Goal: Task Accomplishment & Management: Manage account settings

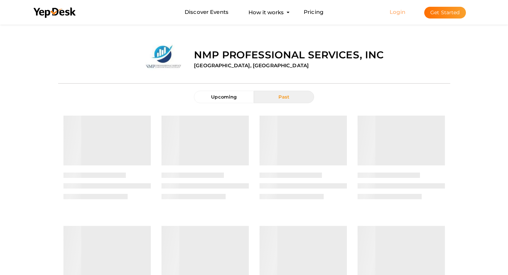
click at [397, 12] on link "Login" at bounding box center [397, 12] width 16 height 7
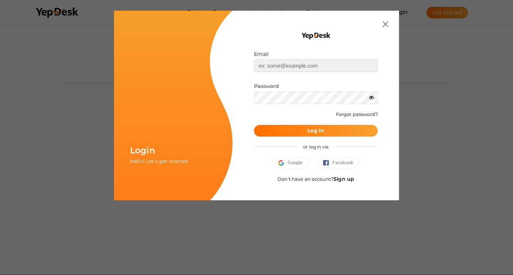
click at [289, 68] on input "text" at bounding box center [316, 66] width 124 height 12
type input "[EMAIL_ADDRESS][DOMAIN_NAME]"
click at [299, 129] on button "Log In" at bounding box center [316, 131] width 124 height 12
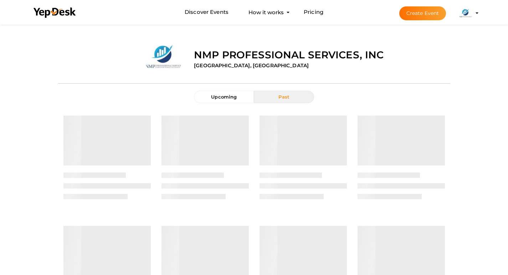
click at [475, 13] on li "Create Event NMP Professional Services, Inc costreportcpa@proton.me Personal Pr…" at bounding box center [432, 13] width 95 height 26
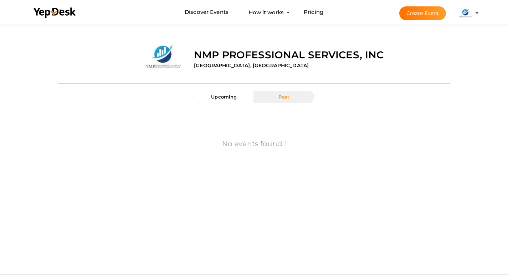
click at [473, 13] on profile-pic at bounding box center [465, 12] width 14 height 5
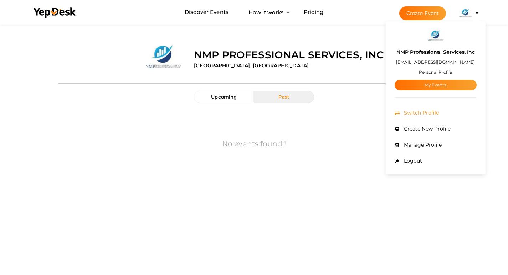
click at [428, 114] on span "Switch Profile" at bounding box center [420, 113] width 37 height 6
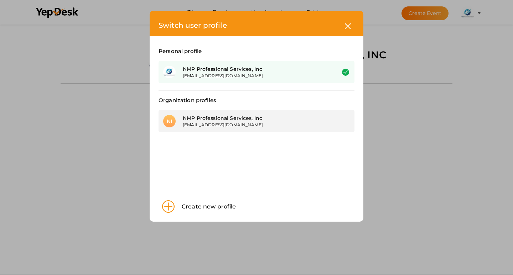
click at [239, 119] on div "NMP Professional Services, Inc" at bounding box center [254, 118] width 142 height 7
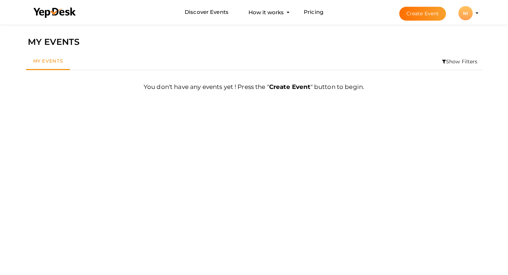
click at [465, 17] on div "NI" at bounding box center [465, 13] width 14 height 14
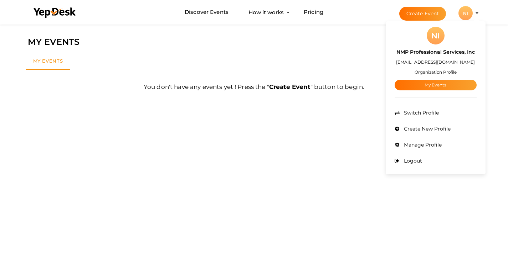
click at [319, 51] on div "My Events Show Filters By Event Name By Location Enter event location By Period…" at bounding box center [253, 62] width 463 height 24
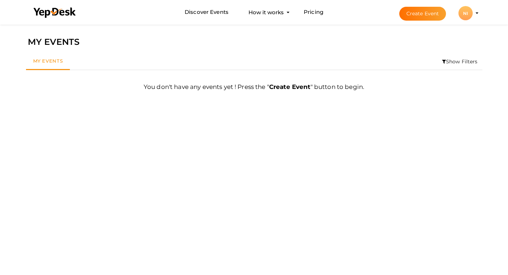
click at [415, 14] on button "Create Event" at bounding box center [422, 14] width 47 height 14
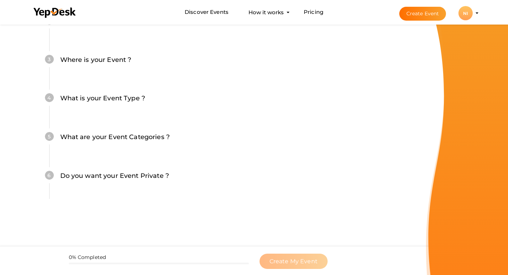
scroll to position [49, 0]
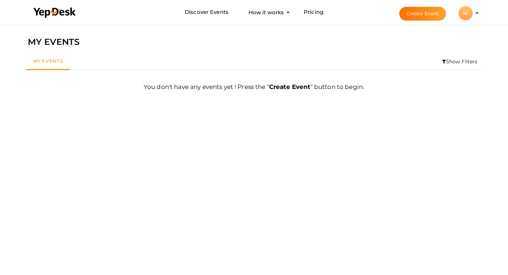
click at [464, 14] on div "NI" at bounding box center [465, 13] width 14 height 14
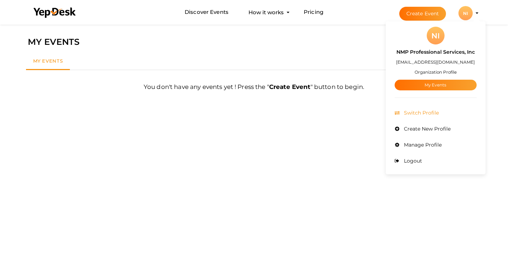
click at [422, 112] on span "Switch Profile" at bounding box center [420, 113] width 37 height 6
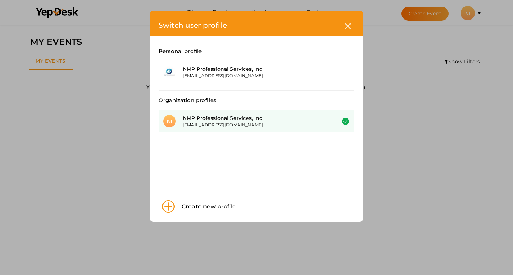
click at [232, 117] on div "NMP Professional Services, Inc" at bounding box center [254, 118] width 142 height 7
click at [349, 25] on icon at bounding box center [348, 26] width 6 height 6
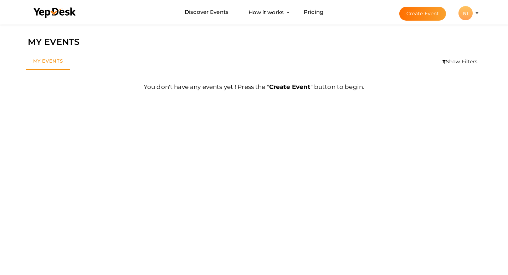
click at [467, 15] on div "NI" at bounding box center [465, 13] width 14 height 14
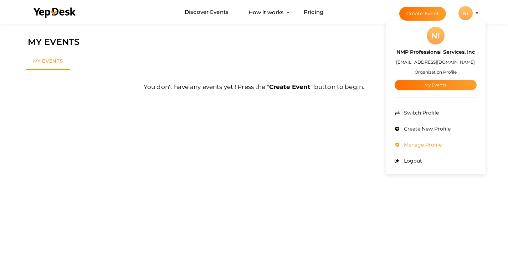
click at [413, 146] on span "Manage Profile" at bounding box center [422, 145] width 40 height 6
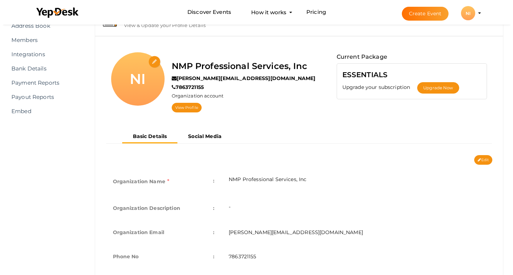
scroll to position [36, 0]
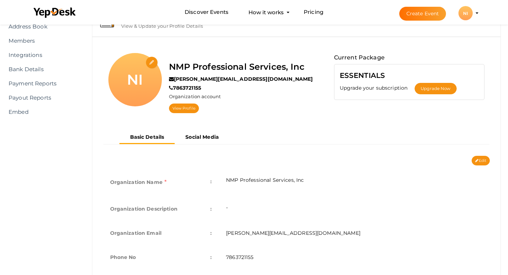
click at [151, 65] on input "file" at bounding box center [152, 63] width 12 height 12
type input "C:\fakepath\Costreportcpa. logo. jpg - Copy.jpg"
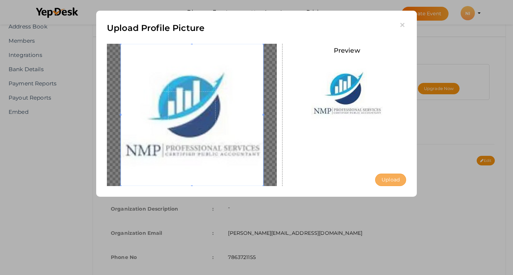
click at [392, 178] on button "Upload" at bounding box center [390, 180] width 31 height 12
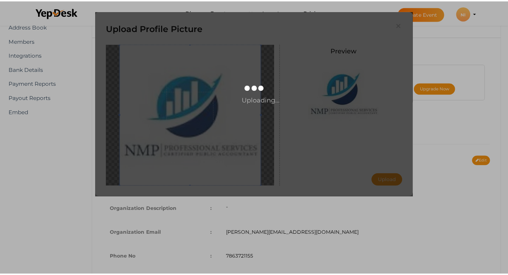
scroll to position [0, 0]
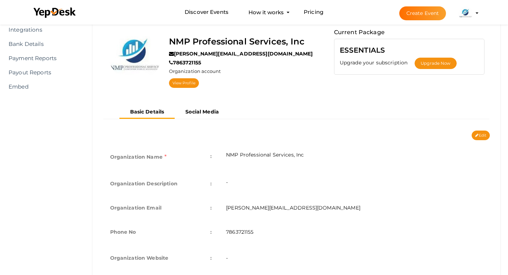
scroll to position [71, 0]
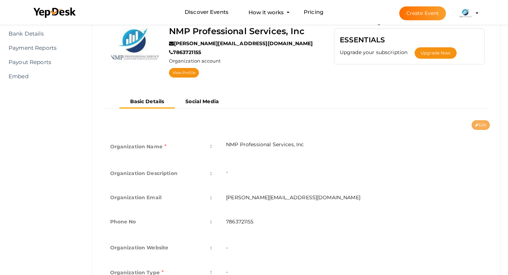
click at [477, 129] on button "Edit" at bounding box center [480, 125] width 18 height 10
type input "NMP Professional Services, Inc"
type input "[PERSON_NAME][EMAIL_ADDRESS][DOMAIN_NAME]"
type input "7863721155"
select select "9"
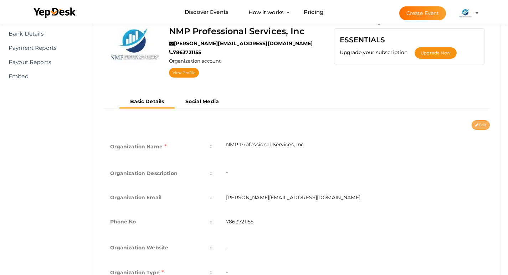
type input "[GEOGRAPHIC_DATA], [GEOGRAPHIC_DATA]"
type input "NMP Professional Services, Inc1"
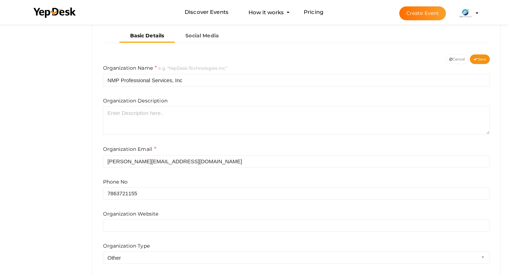
scroll to position [143, 0]
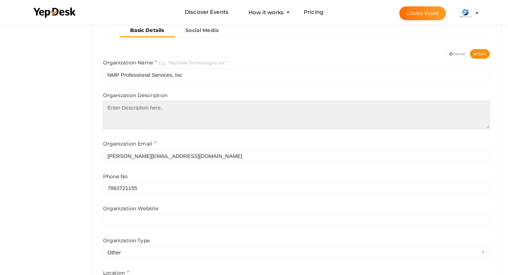
click at [141, 111] on textarea at bounding box center [296, 115] width 387 height 29
paste textarea "We are a team of professionals with over 30 years of experience in Accounting, …"
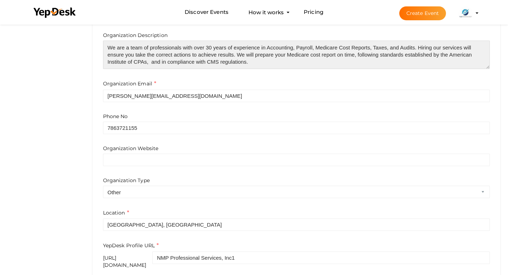
scroll to position [214, 0]
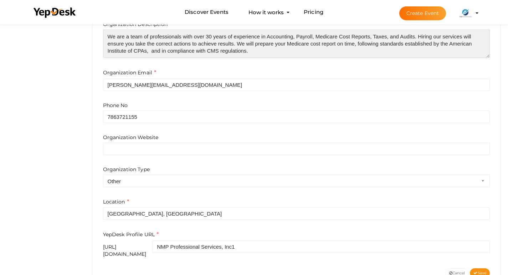
type textarea "We are a team of professionals with over 30 years of experience in Accounting, …"
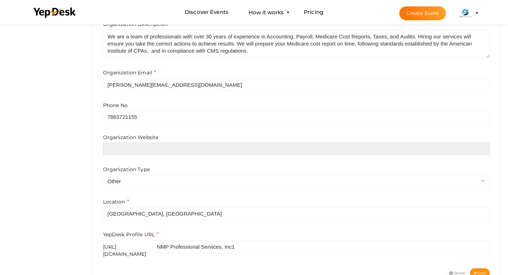
click at [139, 151] on input "text" at bounding box center [296, 149] width 387 height 12
paste input "https://www.costreportcpa.com/"
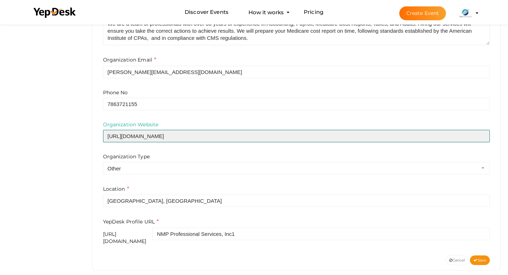
scroll to position [232, 0]
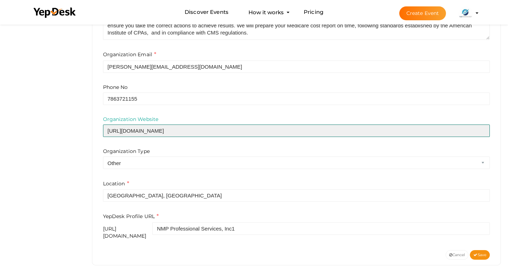
type input "https://www.costreportcpa.com/"
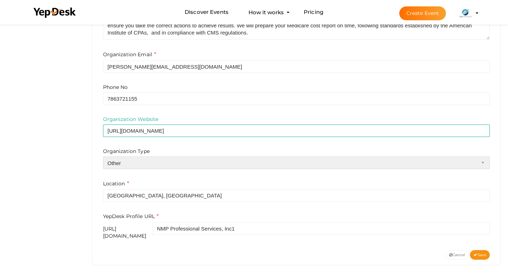
click at [140, 166] on select "Airline Corporation Educational Organization Government Organization Local Busi…" at bounding box center [296, 163] width 387 height 12
click at [103, 157] on select "Airline Corporation Educational Organization Government Organization Local Busi…" at bounding box center [296, 163] width 387 height 12
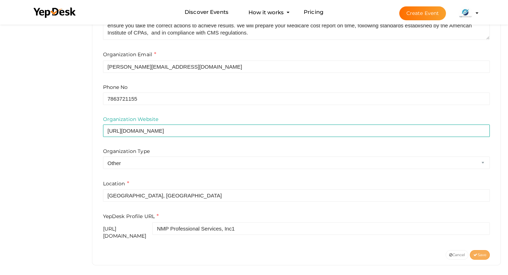
click at [475, 254] on icon at bounding box center [475, 256] width 4 height 4
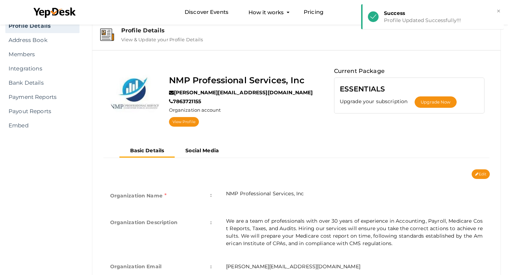
scroll to position [0, 0]
